Goal: Task Accomplishment & Management: Complete application form

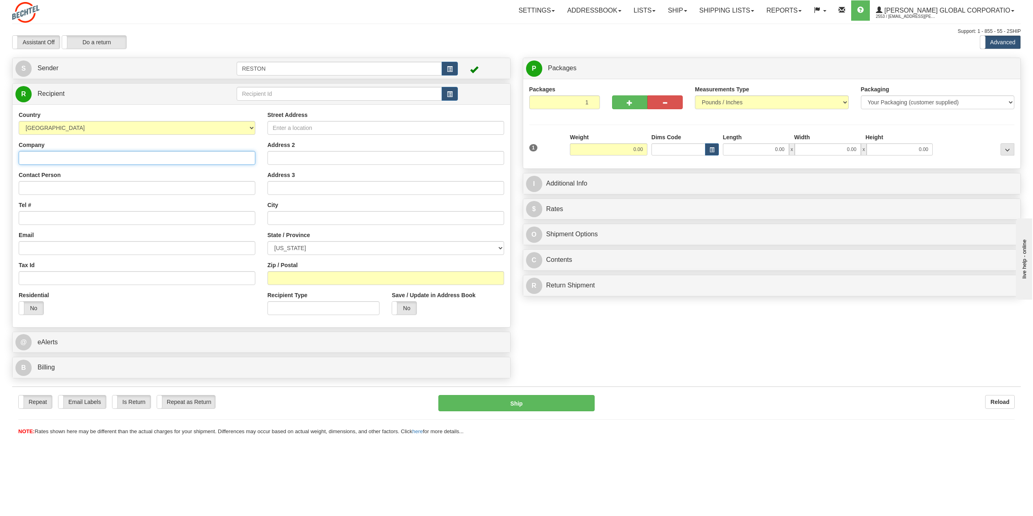
click at [93, 158] on input "Company" at bounding box center [137, 158] width 237 height 14
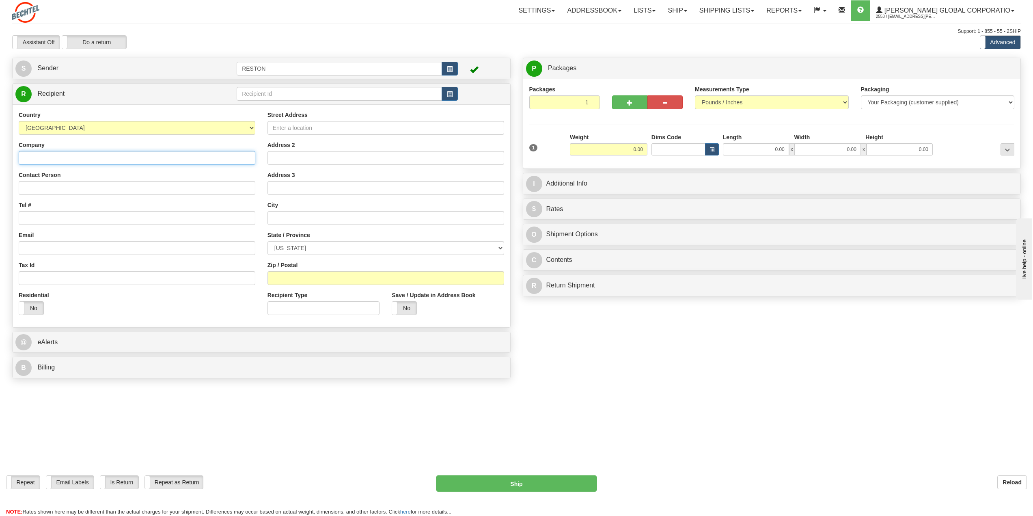
click at [97, 157] on input "Company" at bounding box center [137, 158] width 237 height 14
type input "[PERSON_NAME] Limited"
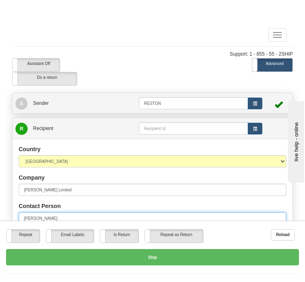
click at [63, 216] on input "[PERSON_NAME]" at bounding box center [153, 218] width 268 height 12
type input "[PERSON_NAME]"
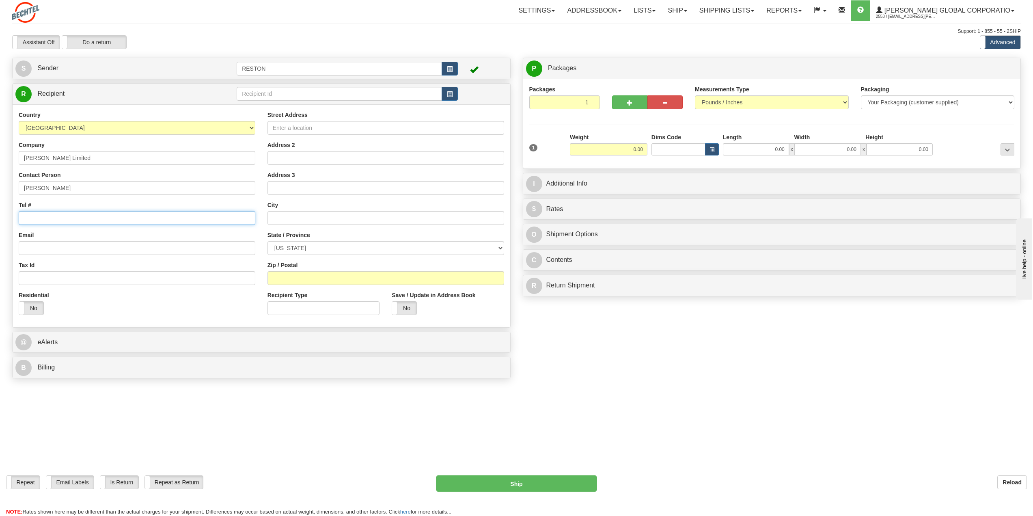
click at [61, 220] on input "Tel #" at bounding box center [137, 218] width 237 height 14
type input "[PHONE_NUMBER]"
click at [308, 130] on input "Street Address" at bounding box center [386, 128] width 237 height 14
type input "1"
type input "[GEOGRAPHIC_DATA]"
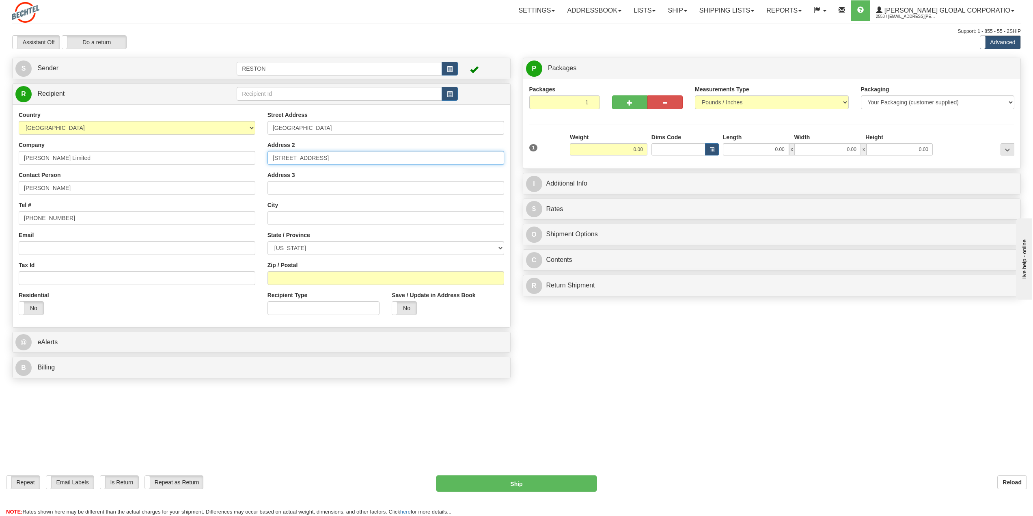
type input "[STREET_ADDRESS]"
click at [323, 218] on input "text" at bounding box center [386, 218] width 237 height 14
click at [251, 129] on select "[GEOGRAPHIC_DATA] [GEOGRAPHIC_DATA] [GEOGRAPHIC_DATA] [GEOGRAPHIC_DATA] [US_STA…" at bounding box center [137, 128] width 237 height 14
select select "GB"
click at [19, 121] on select "[GEOGRAPHIC_DATA] [GEOGRAPHIC_DATA] [GEOGRAPHIC_DATA] [GEOGRAPHIC_DATA] [US_STA…" at bounding box center [137, 128] width 237 height 14
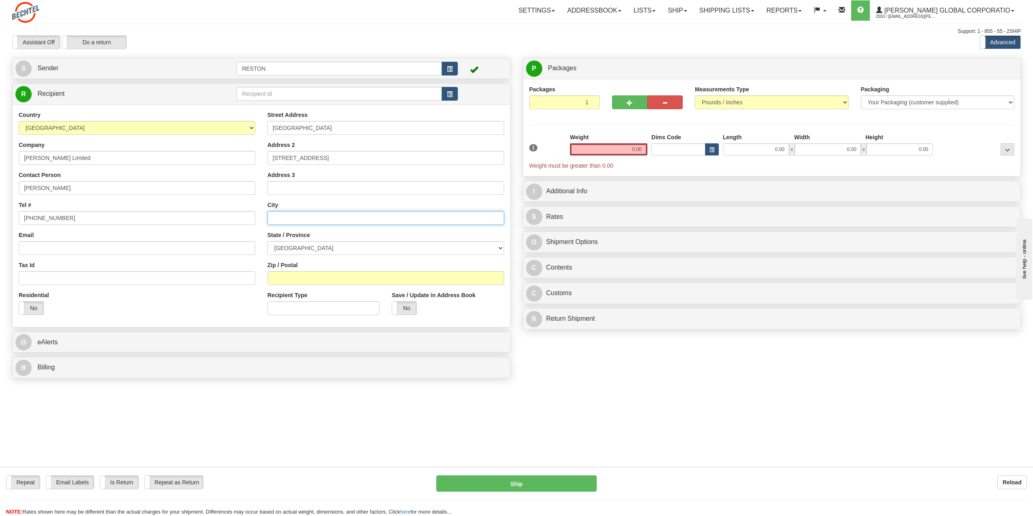
click at [297, 221] on input "text" at bounding box center [386, 218] width 237 height 14
type input "[GEOGRAPHIC_DATA]"
click at [303, 245] on select "[GEOGRAPHIC_DATA] [GEOGRAPHIC_DATA] [GEOGRAPHIC_DATA][PERSON_NAME][GEOGRAPHIC_D…" at bounding box center [386, 248] width 237 height 14
select select "LND"
click at [268, 241] on select "[GEOGRAPHIC_DATA] [GEOGRAPHIC_DATA] [GEOGRAPHIC_DATA][PERSON_NAME][GEOGRAPHIC_D…" at bounding box center [386, 248] width 237 height 14
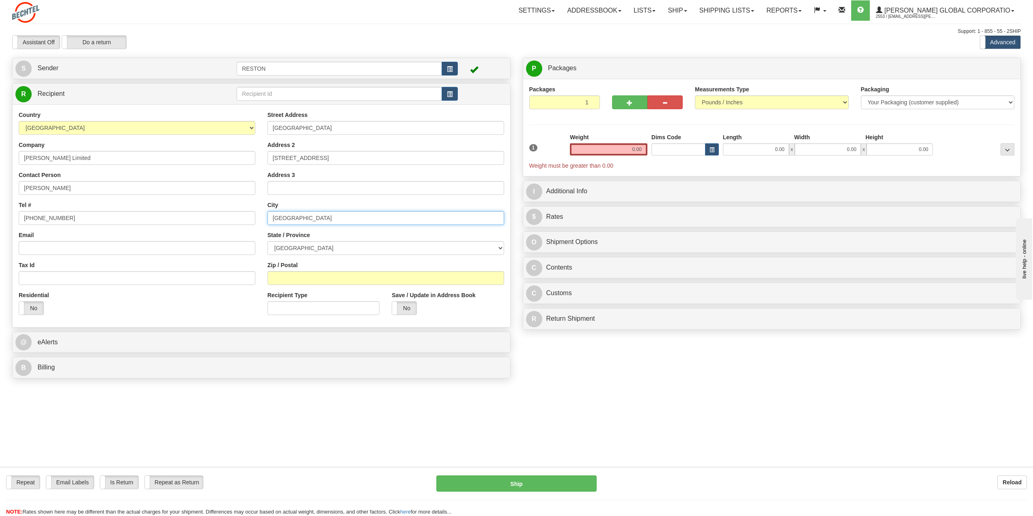
click at [340, 218] on input "[GEOGRAPHIC_DATA]" at bounding box center [386, 218] width 237 height 14
click at [332, 247] on select "[GEOGRAPHIC_DATA] [GEOGRAPHIC_DATA] [GEOGRAPHIC_DATA][PERSON_NAME][GEOGRAPHIC_D…" at bounding box center [386, 248] width 237 height 14
click at [268, 241] on select "[GEOGRAPHIC_DATA] [GEOGRAPHIC_DATA] [GEOGRAPHIC_DATA][PERSON_NAME][GEOGRAPHIC_D…" at bounding box center [386, 248] width 237 height 14
click at [287, 281] on input "Zip / Postal" at bounding box center [386, 278] width 237 height 14
type input "WC2E 7HA"
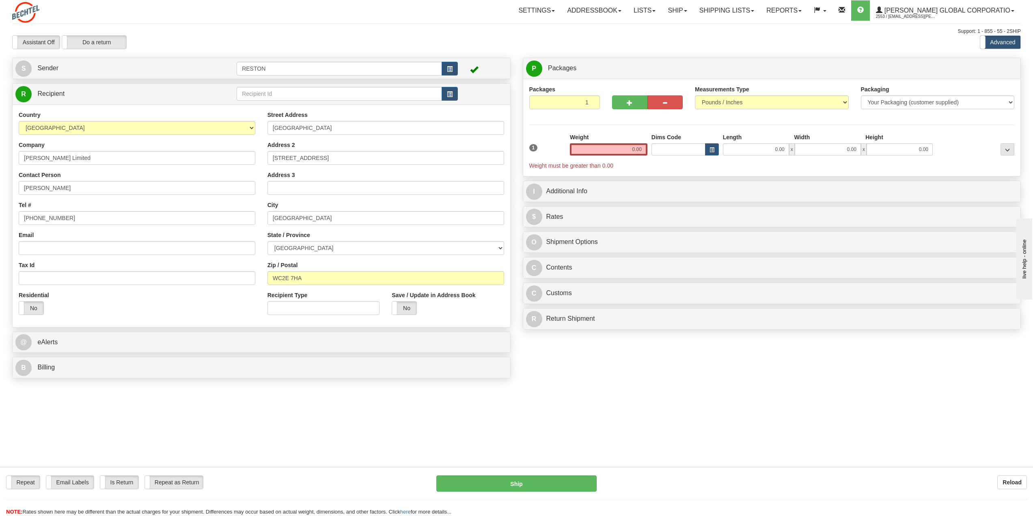
click at [197, 301] on div "Residential Yes No" at bounding box center [137, 306] width 249 height 30
drag, startPoint x: 620, startPoint y: 151, endPoint x: 659, endPoint y: 149, distance: 39.0
click at [656, 151] on div "1 Weight 0.00 Dims Code 0.00" at bounding box center [772, 151] width 490 height 37
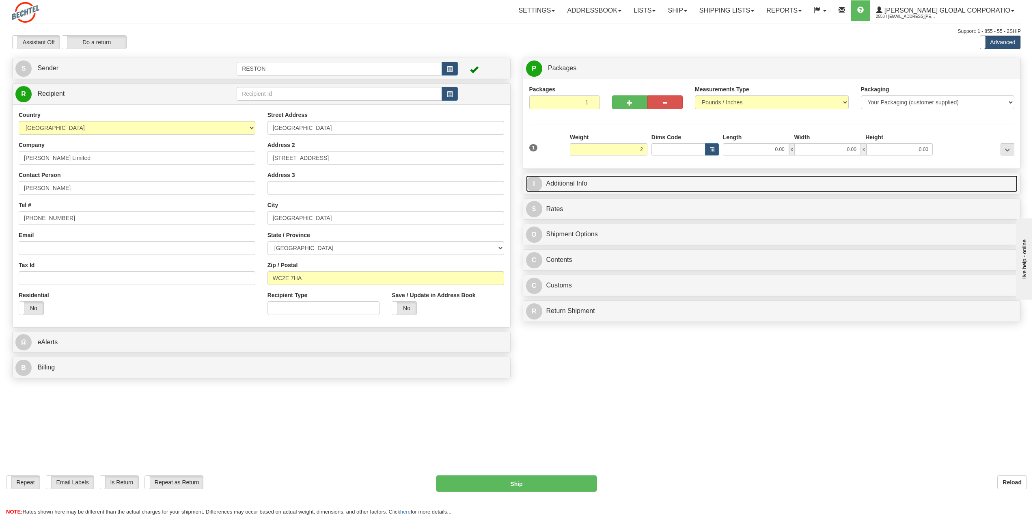
type input "2.00"
click at [579, 183] on link "I Additional Info" at bounding box center [772, 183] width 492 height 17
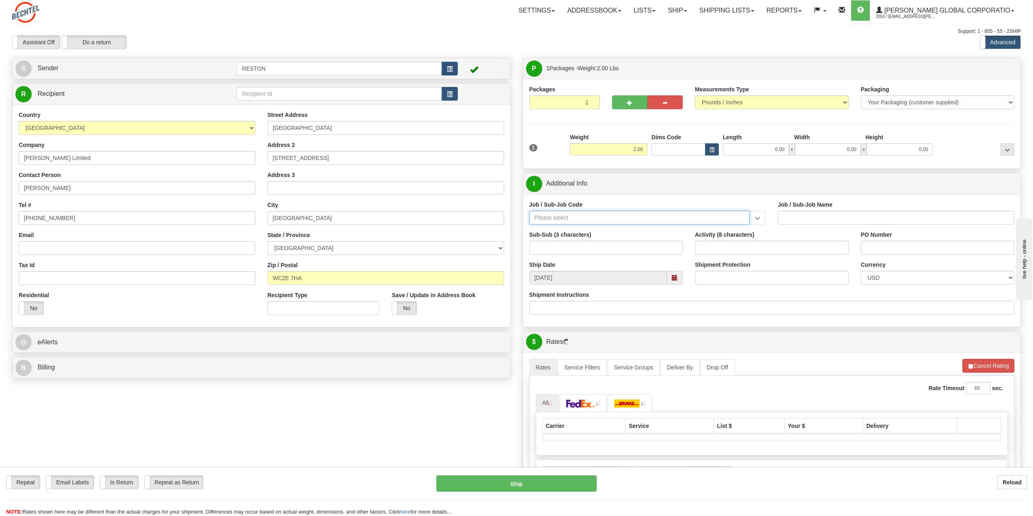
click at [580, 218] on input "Job / Sub-Job Code" at bounding box center [639, 218] width 221 height 14
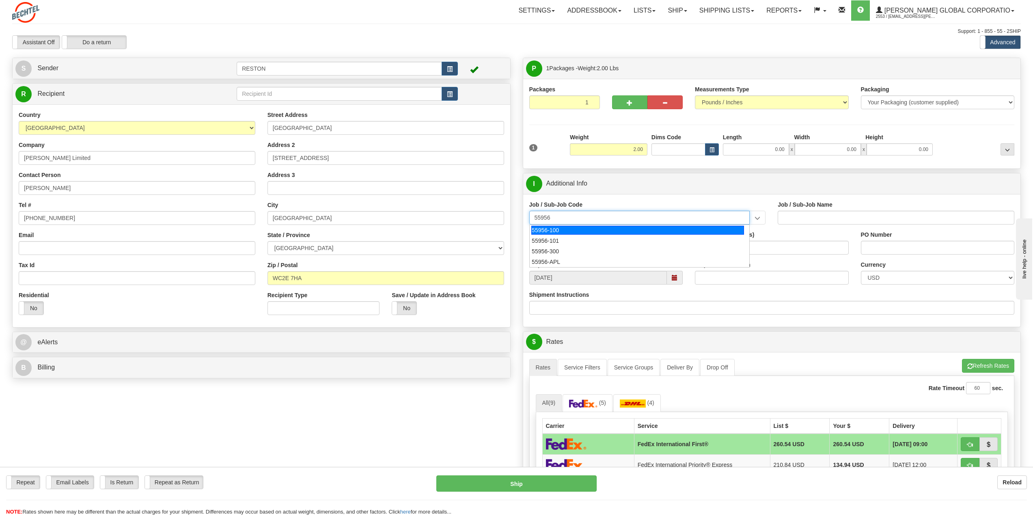
click at [584, 232] on div "55956-100" at bounding box center [637, 230] width 213 height 9
type input "55956-100"
type input "AMERICAS RENEWABLES - MANAGEMENT"
type input "55956-100"
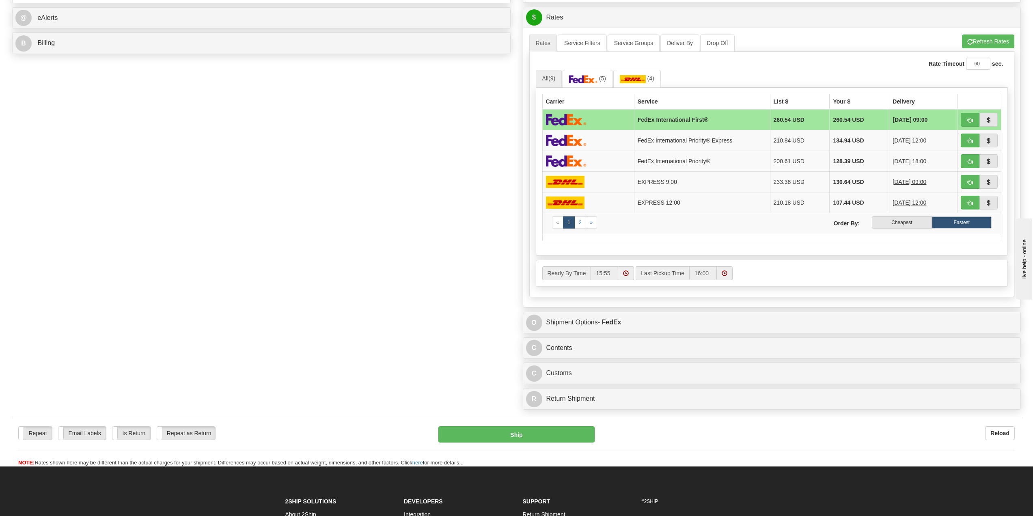
scroll to position [325, 0]
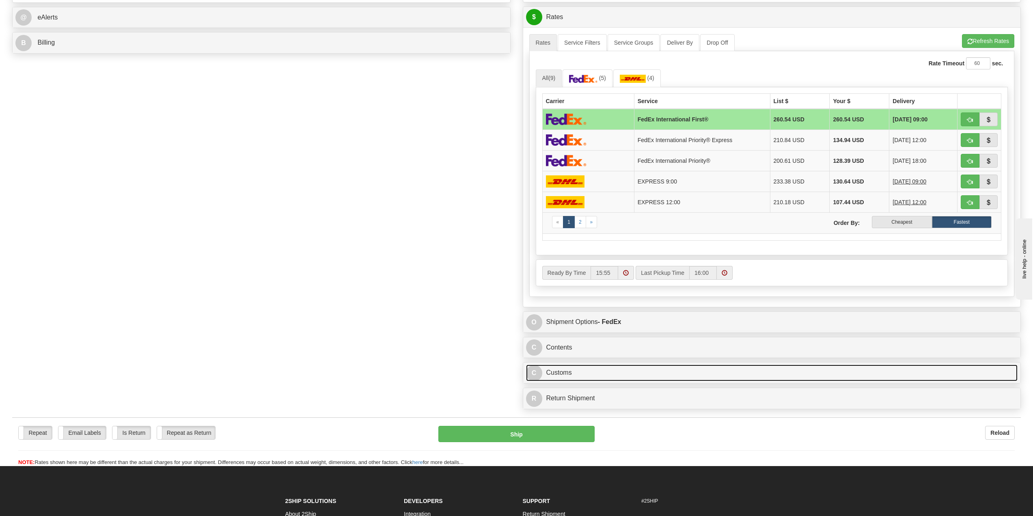
click at [555, 375] on link "C Customs" at bounding box center [772, 373] width 492 height 17
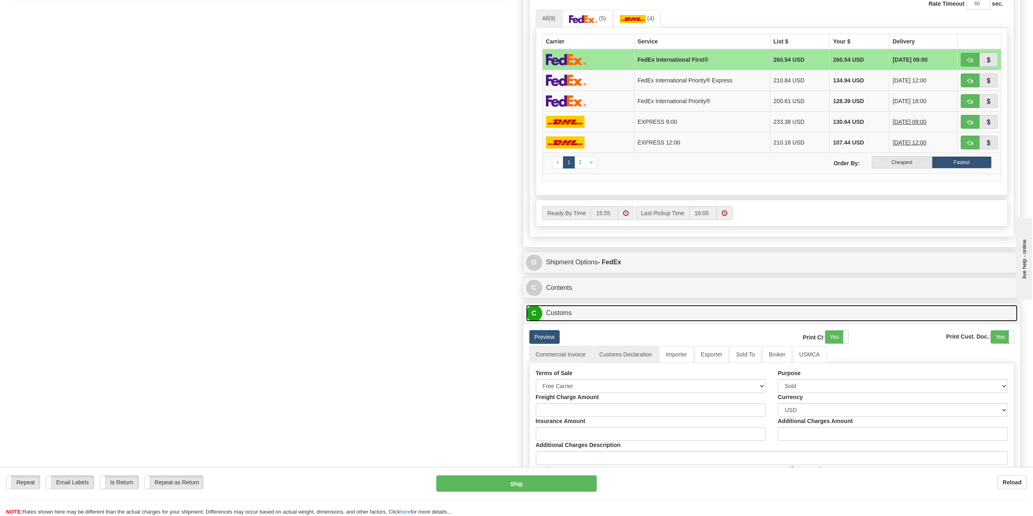
scroll to position [406, 0]
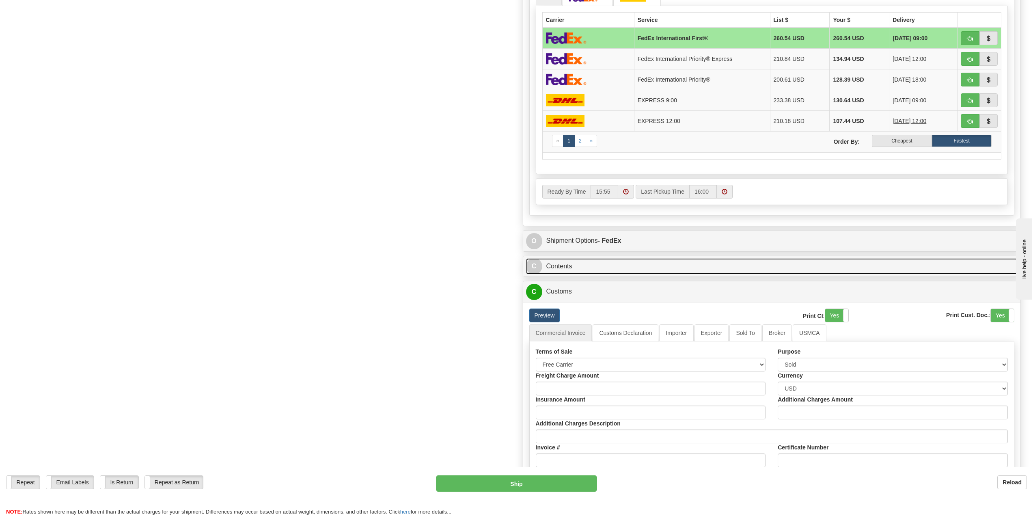
click at [555, 270] on link "C Contents" at bounding box center [772, 266] width 492 height 17
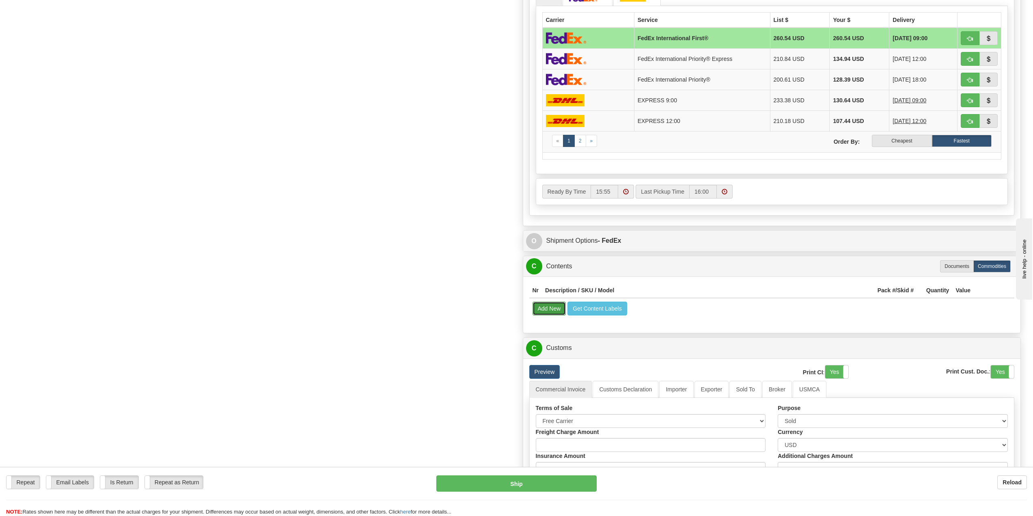
click at [556, 311] on button "Add New" at bounding box center [550, 309] width 34 height 14
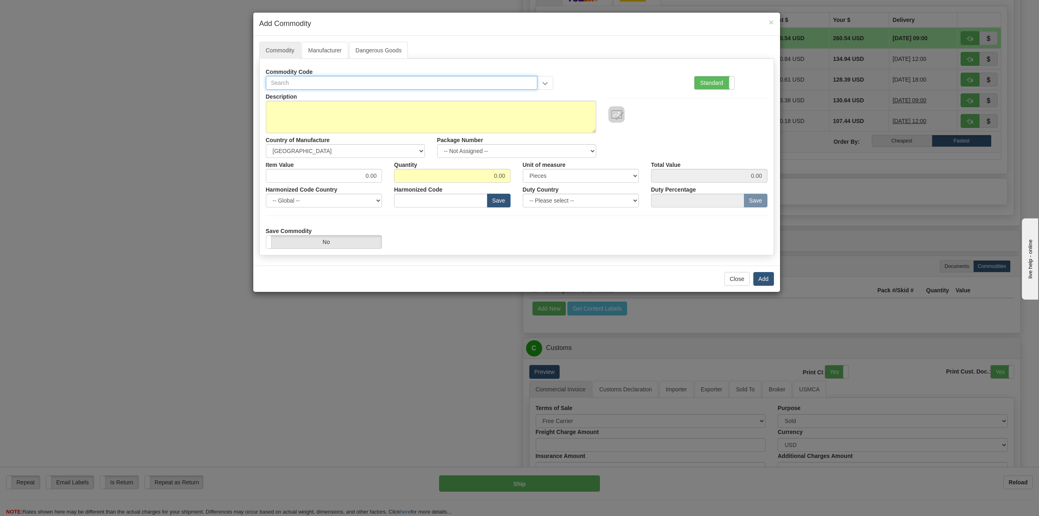
click at [300, 85] on input "text" at bounding box center [402, 83] width 272 height 14
click at [314, 115] on textarea "Description" at bounding box center [431, 117] width 330 height 32
click at [327, 54] on link "Manufacturer" at bounding box center [325, 50] width 46 height 17
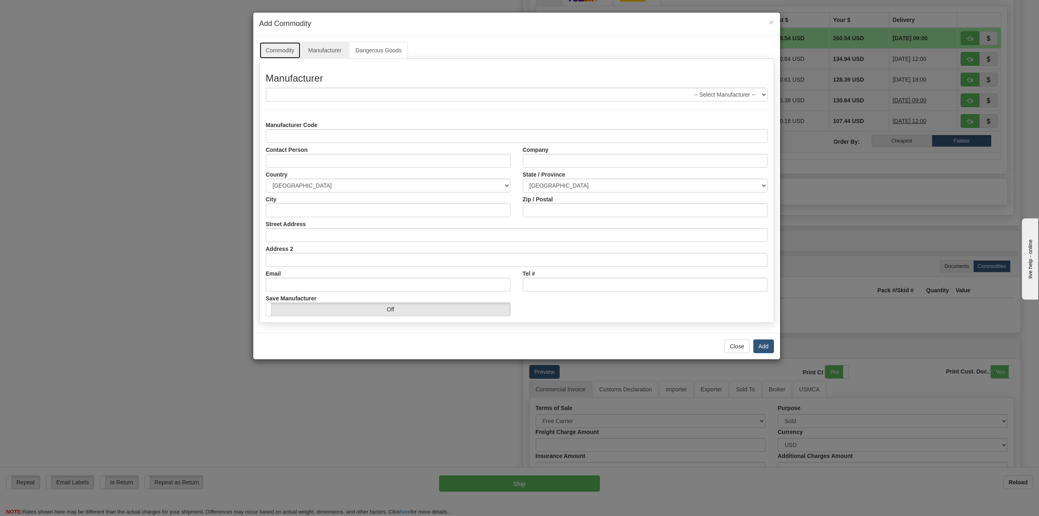
click at [290, 48] on link "Commodity" at bounding box center [280, 50] width 42 height 17
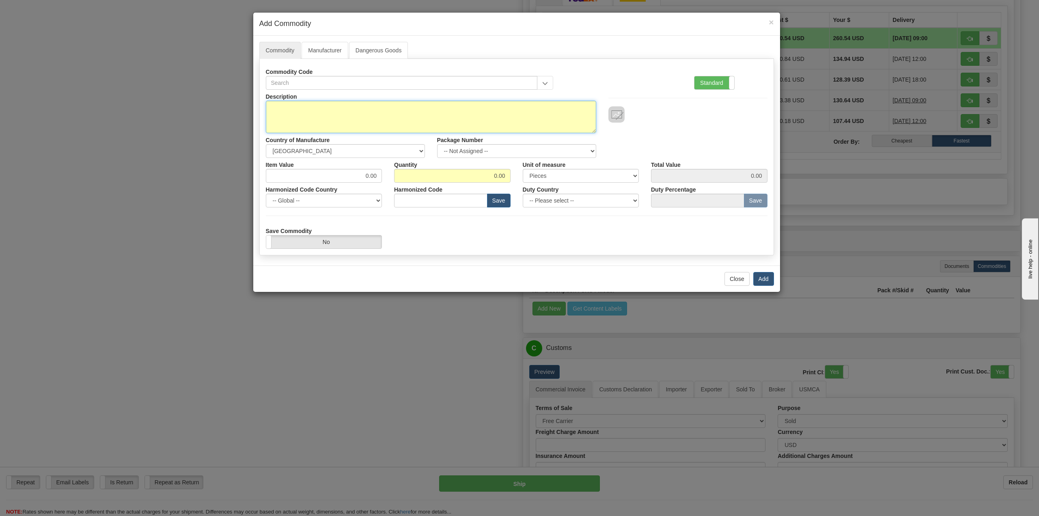
click at [307, 114] on textarea "Description" at bounding box center [431, 117] width 330 height 32
type textarea "clothing"
drag, startPoint x: 349, startPoint y: 177, endPoint x: 390, endPoint y: 177, distance: 40.6
click at [390, 177] on div "Item Value 0.00 Quantity 0.00 Unit of measure 3 Thousand Square Inches Adjustme…" at bounding box center [517, 170] width 514 height 25
type input "100.00"
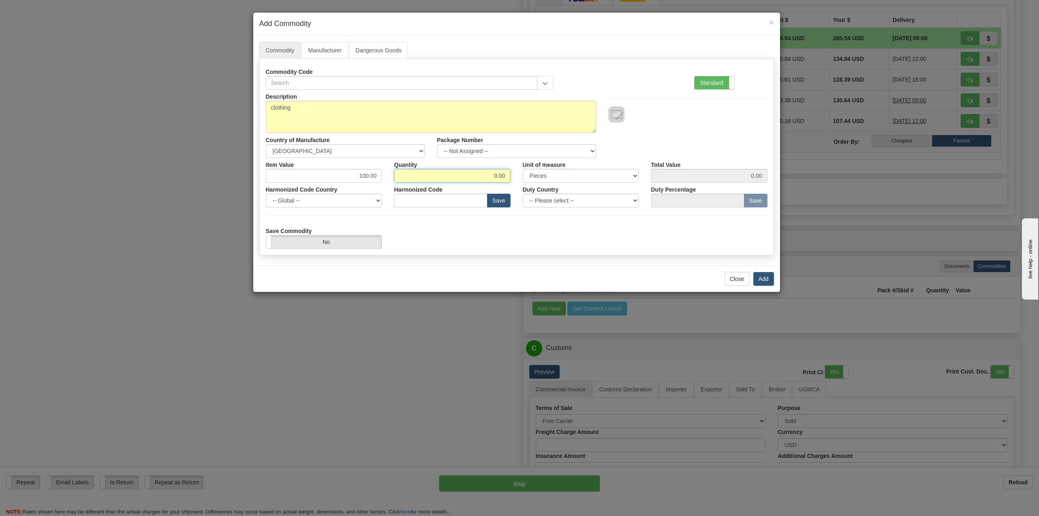
click at [484, 173] on input "0.00" at bounding box center [452, 176] width 116 height 14
type input "1.00"
type input "100.00"
click at [535, 239] on div "Save Commodity Yes No" at bounding box center [517, 236] width 514 height 25
click at [766, 280] on button "Add" at bounding box center [763, 279] width 21 height 14
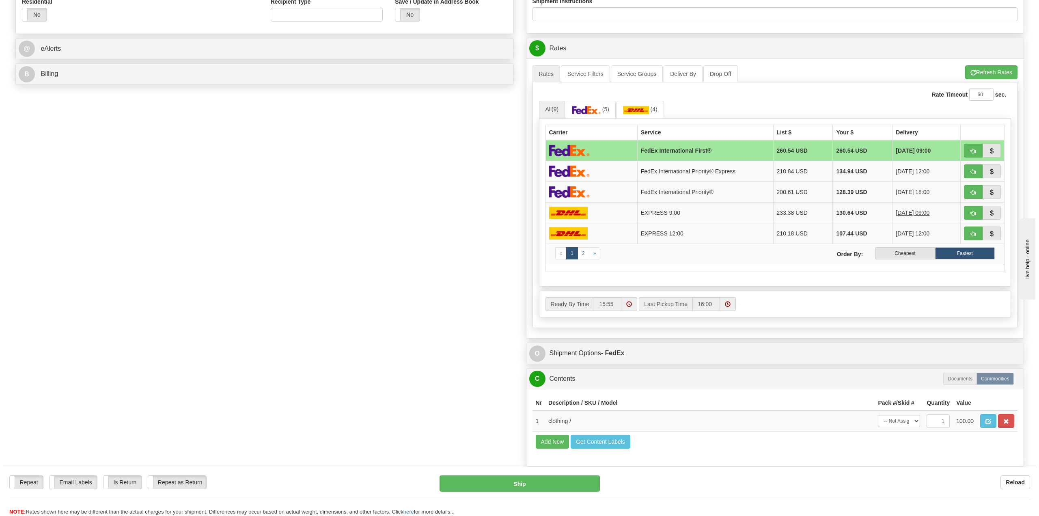
scroll to position [284, 0]
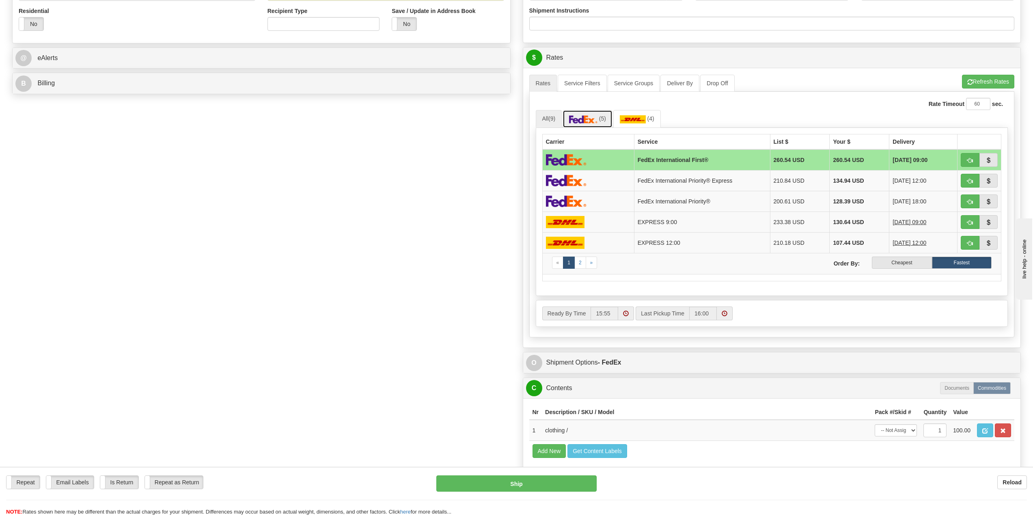
click at [598, 116] on img at bounding box center [583, 119] width 28 height 8
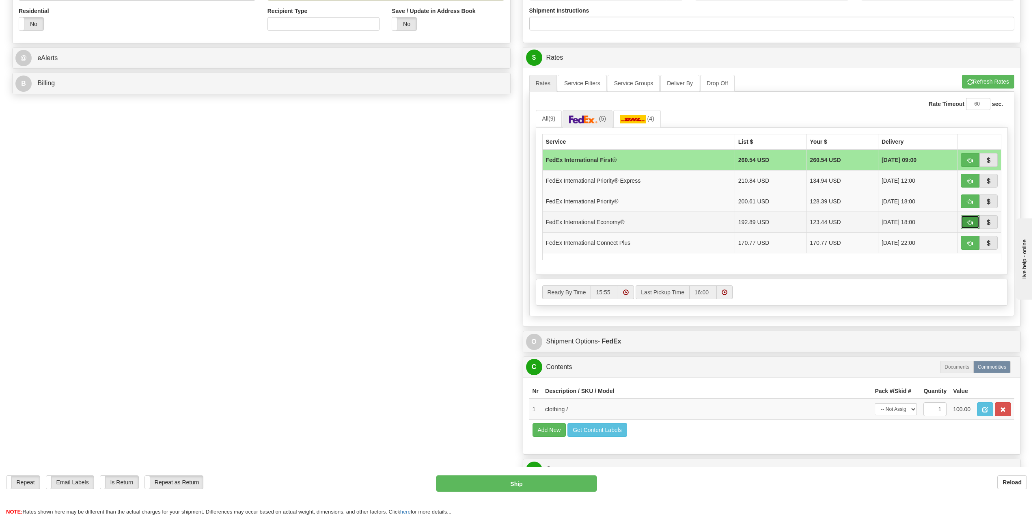
click at [970, 223] on span "button" at bounding box center [970, 222] width 6 height 5
type input "03"
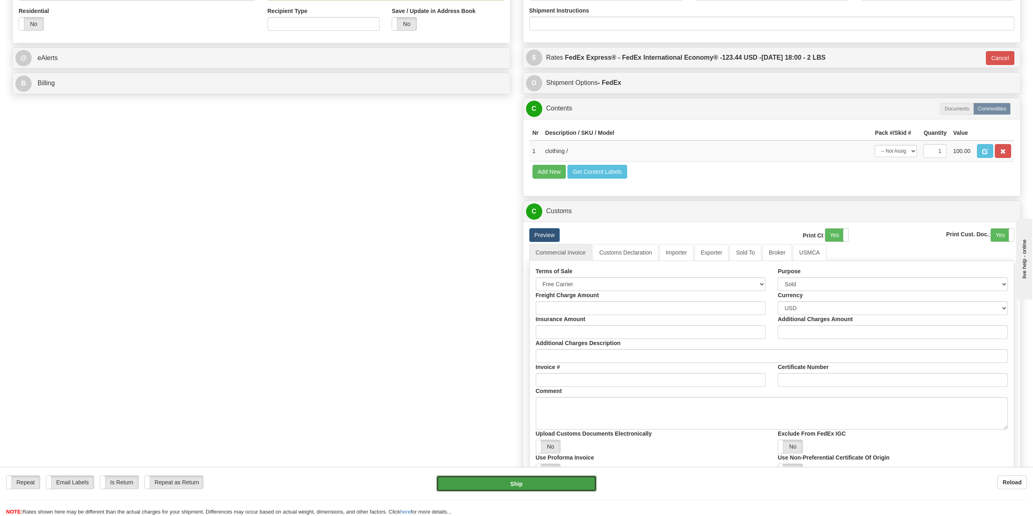
click at [488, 483] on button "Ship" at bounding box center [516, 483] width 160 height 16
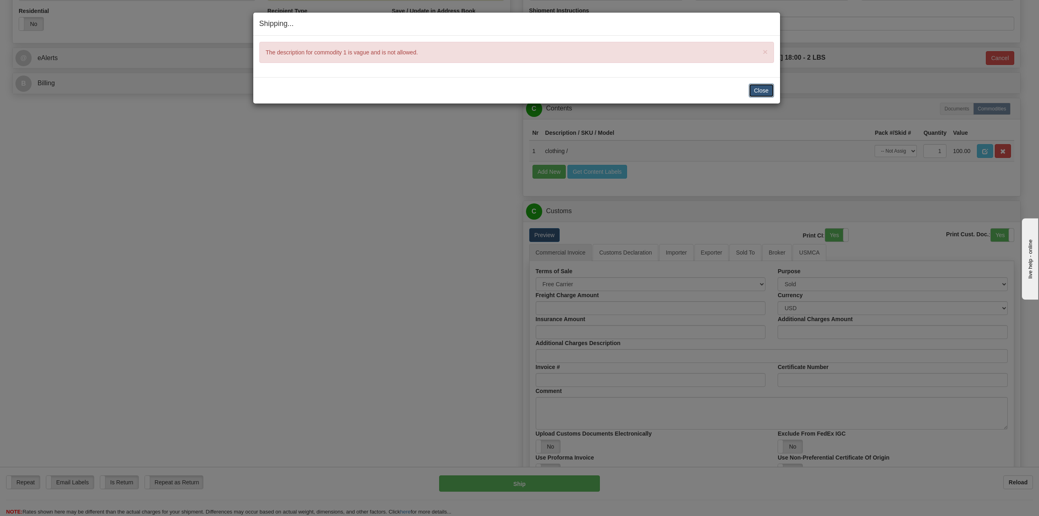
click at [769, 93] on button "Close" at bounding box center [761, 91] width 25 height 14
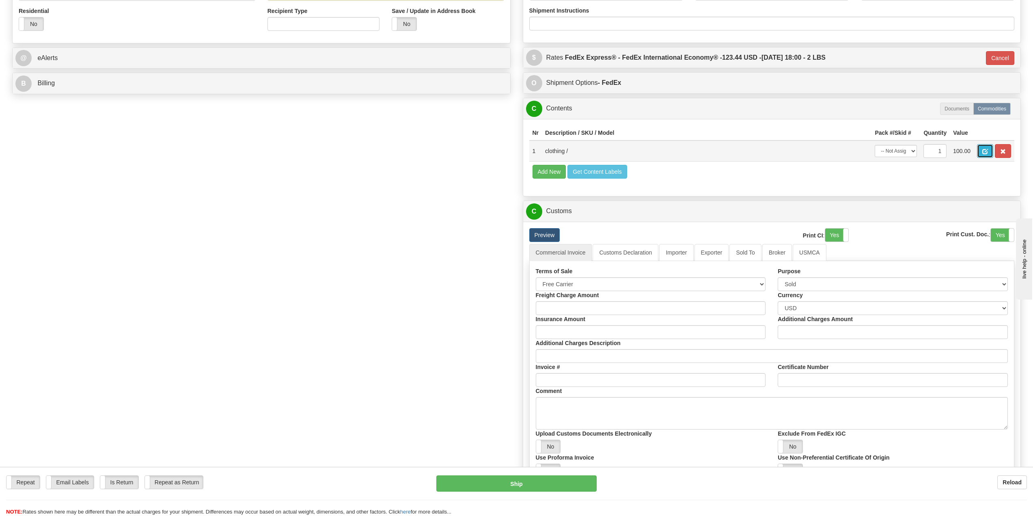
click at [987, 153] on span "button" at bounding box center [985, 151] width 6 height 5
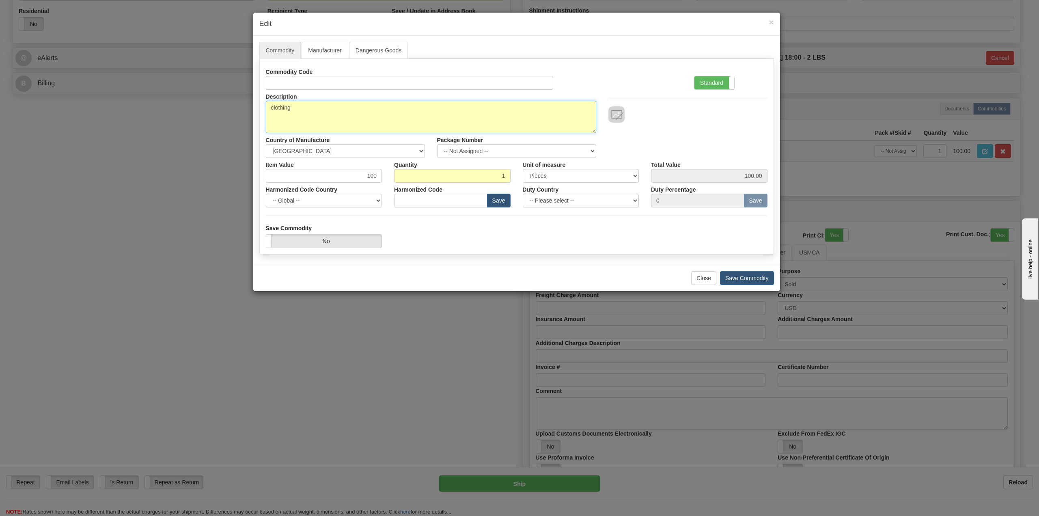
drag, startPoint x: 316, startPoint y: 109, endPoint x: 252, endPoint y: 109, distance: 64.5
click at [252, 109] on div "× Edit Commodity Manufacturer Dangerous Goods Commodity Code Standard Advanced …" at bounding box center [519, 258] width 1039 height 516
type textarea "Straight Down Quarter Zip pullover"
click at [744, 278] on button "Save Commodity" at bounding box center [747, 278] width 54 height 14
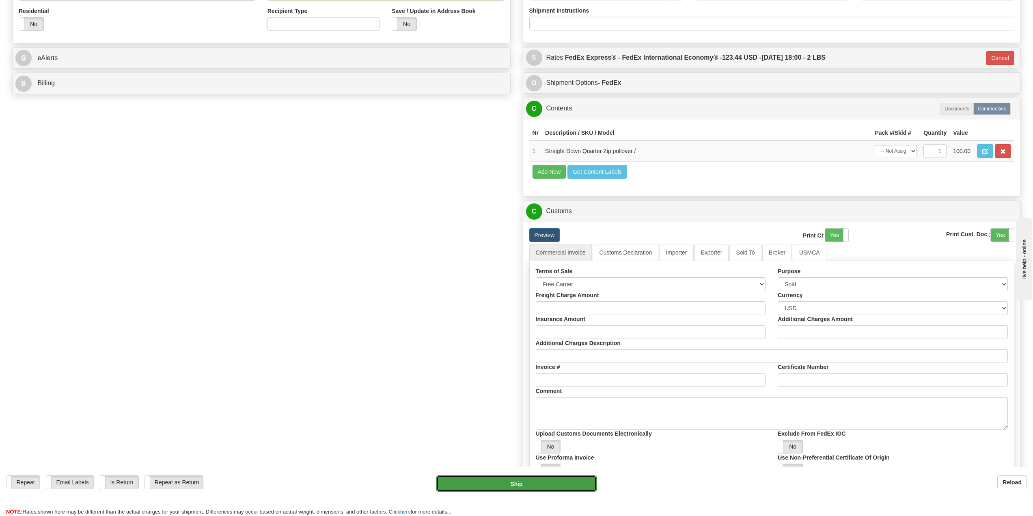
click at [543, 486] on button "Ship" at bounding box center [516, 483] width 160 height 16
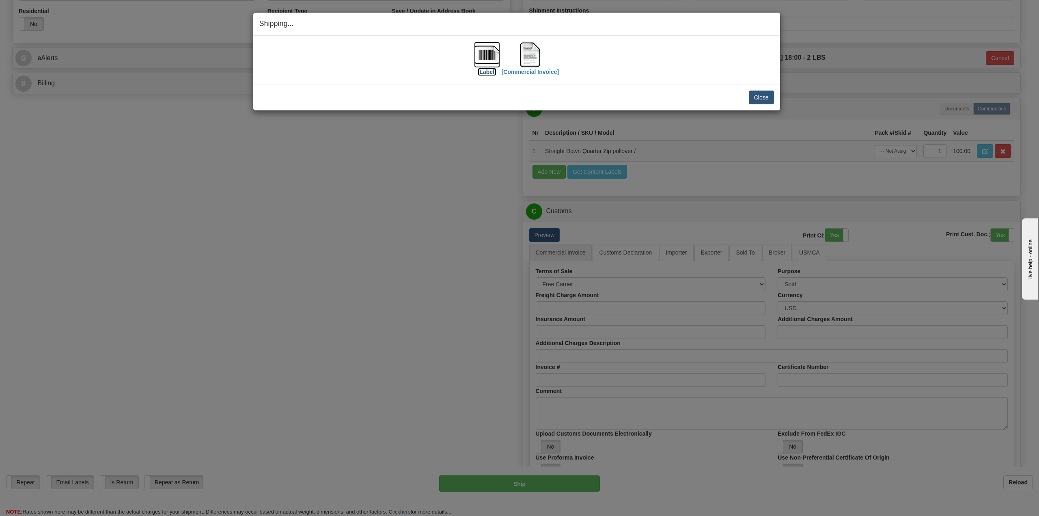
click at [495, 62] on img at bounding box center [487, 55] width 26 height 26
click at [537, 58] on img at bounding box center [530, 55] width 26 height 26
click at [531, 58] on img at bounding box center [530, 55] width 26 height 26
click at [485, 56] on img at bounding box center [487, 55] width 26 height 26
